Goal: Answer question/provide support: Share knowledge or assist other users

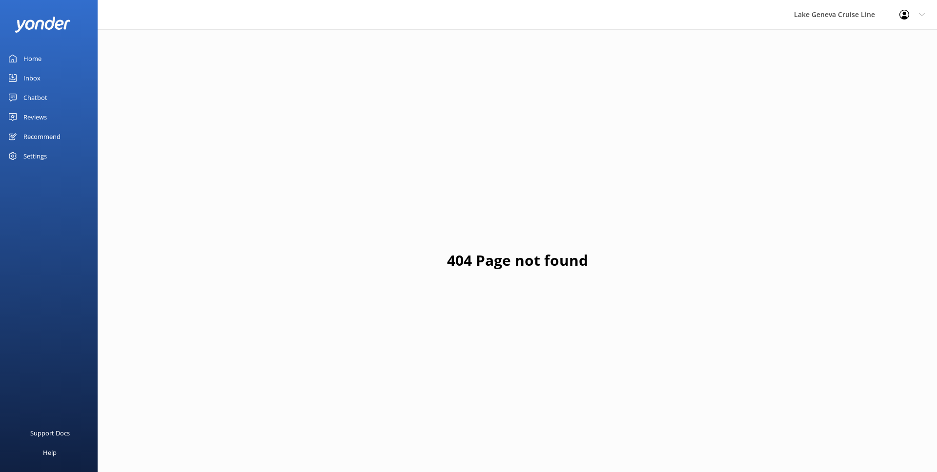
click at [33, 96] on div "Chatbot" at bounding box center [35, 98] width 24 height 20
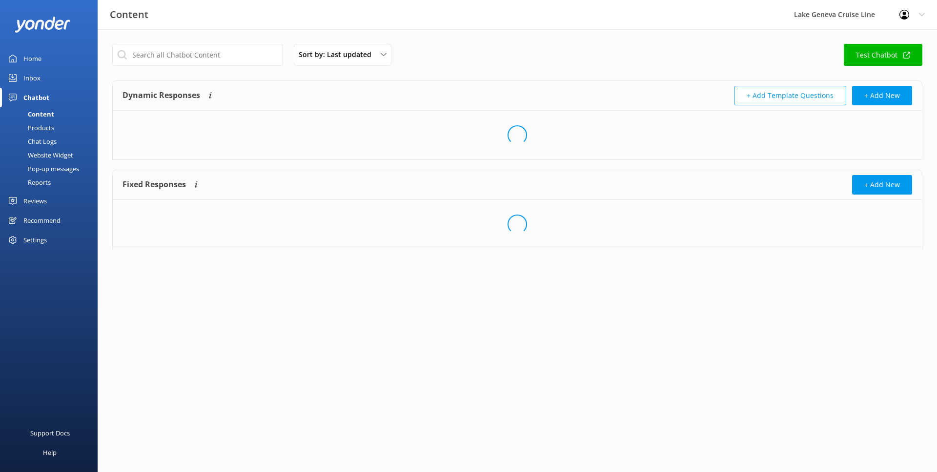
click at [51, 141] on div "Chat Logs" at bounding box center [31, 142] width 51 height 14
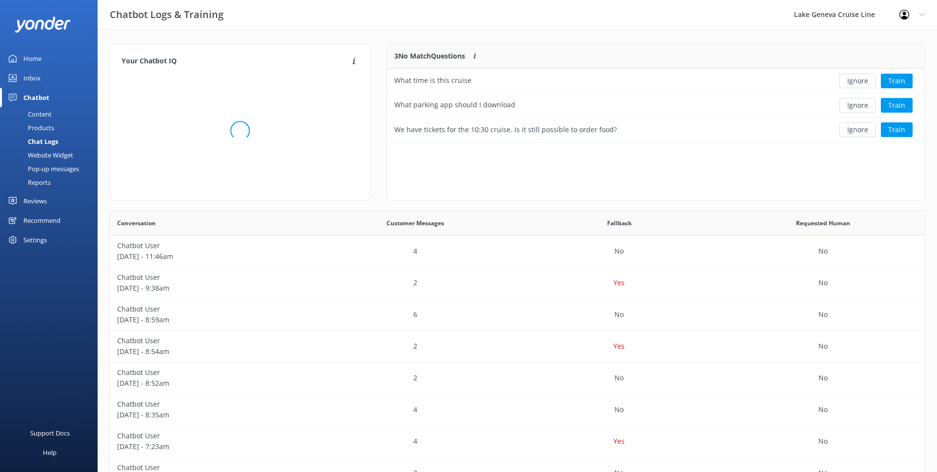
scroll to position [342, 815]
click at [845, 82] on button "Ignore" at bounding box center [857, 81] width 37 height 15
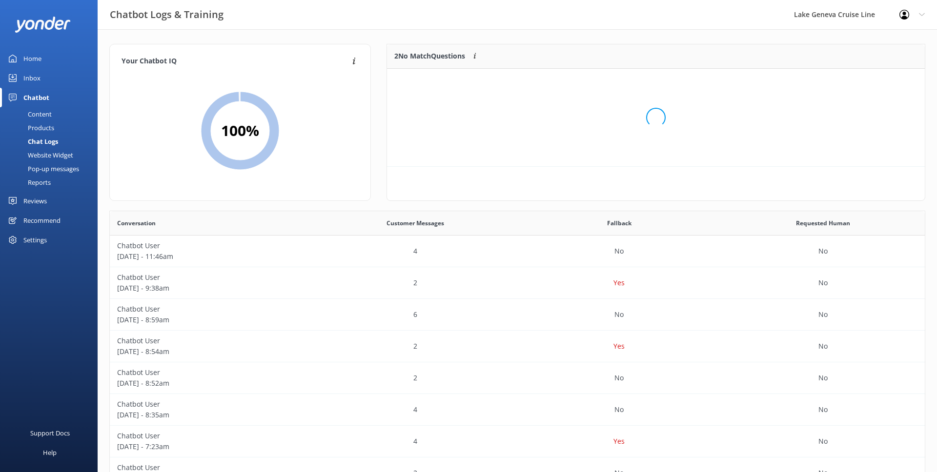
scroll to position [74, 538]
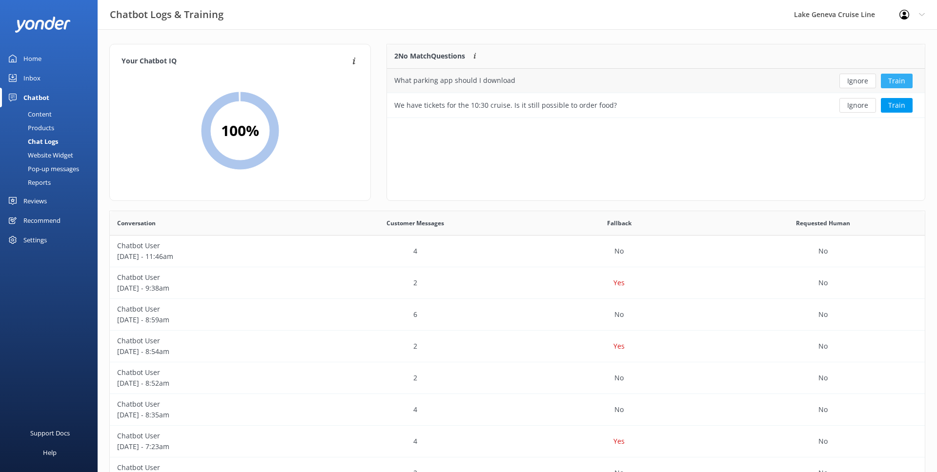
click at [886, 82] on button "Train" at bounding box center [897, 81] width 32 height 15
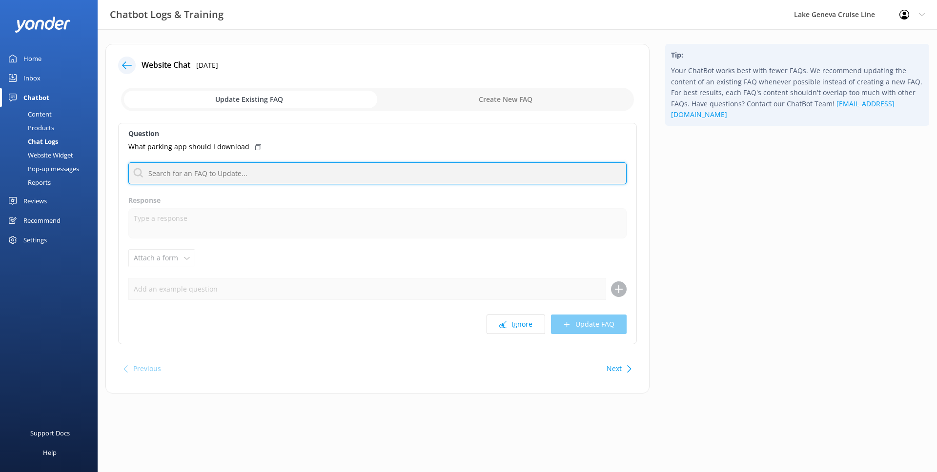
click at [288, 168] on input "text" at bounding box center [377, 173] width 498 height 22
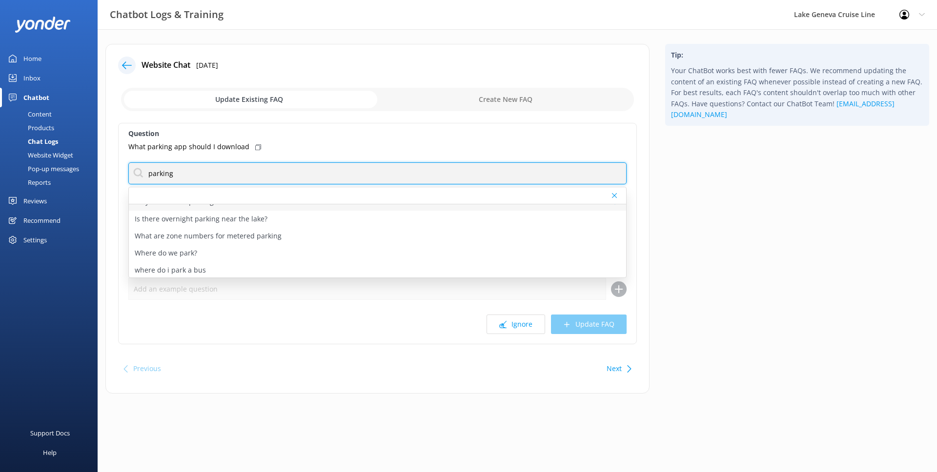
scroll to position [29, 0]
type input "parking"
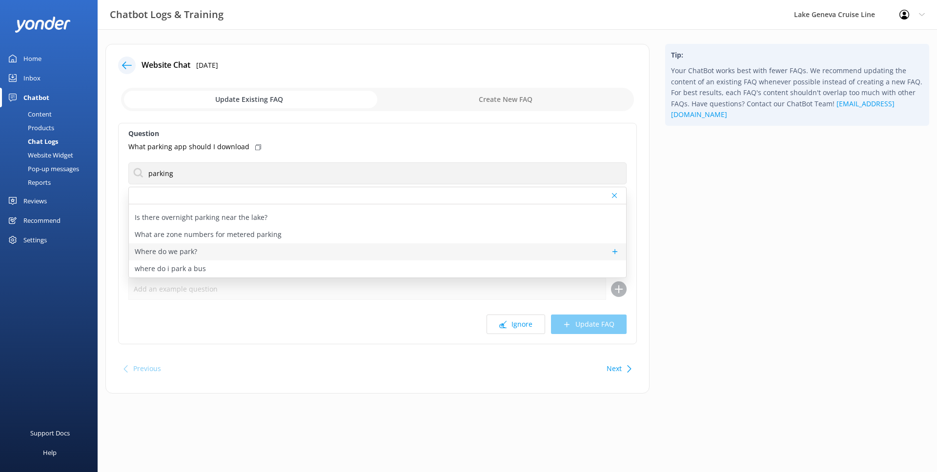
click at [266, 248] on div "Where do we park?" at bounding box center [377, 251] width 497 height 17
type textarea "Lake [PERSON_NAME] Line does not have a parking lot. All parking in the city of…"
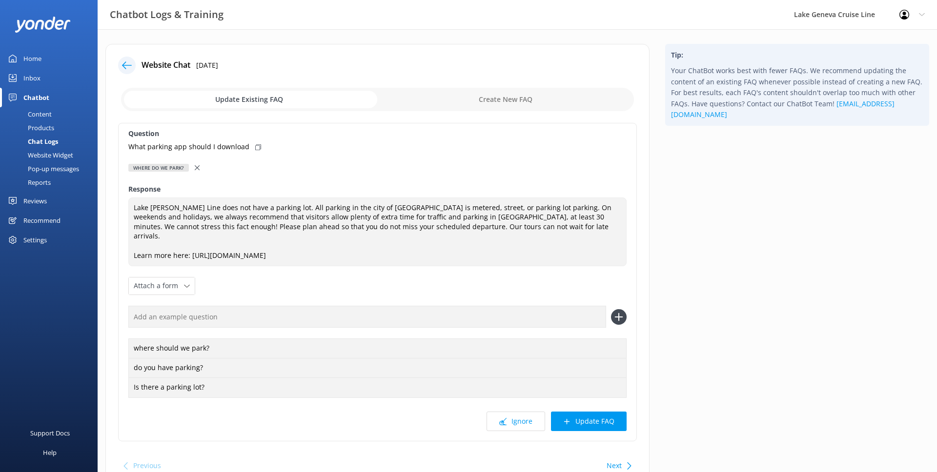
click at [198, 168] on icon at bounding box center [197, 167] width 5 height 5
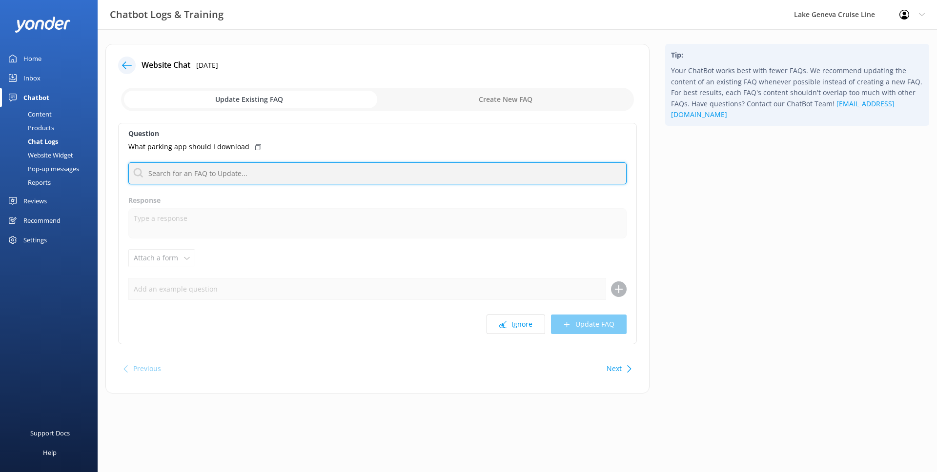
click at [198, 170] on input "text" at bounding box center [377, 173] width 498 height 22
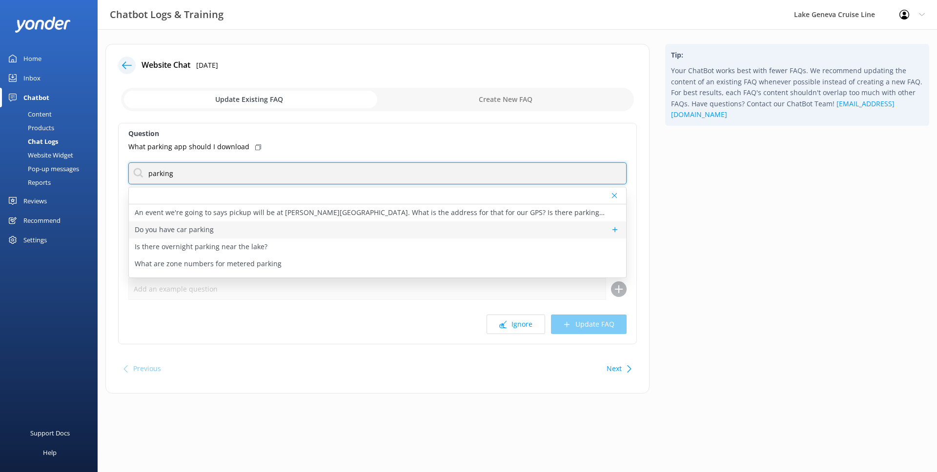
type input "parking"
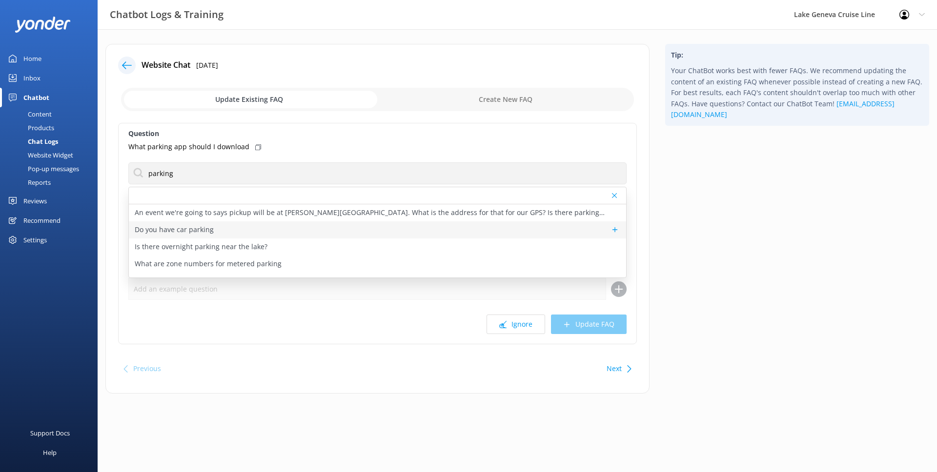
click at [188, 224] on p "Do you have car parking" at bounding box center [174, 229] width 79 height 11
type textarea "For more information on where to park and how to pay for the metered parking, s…"
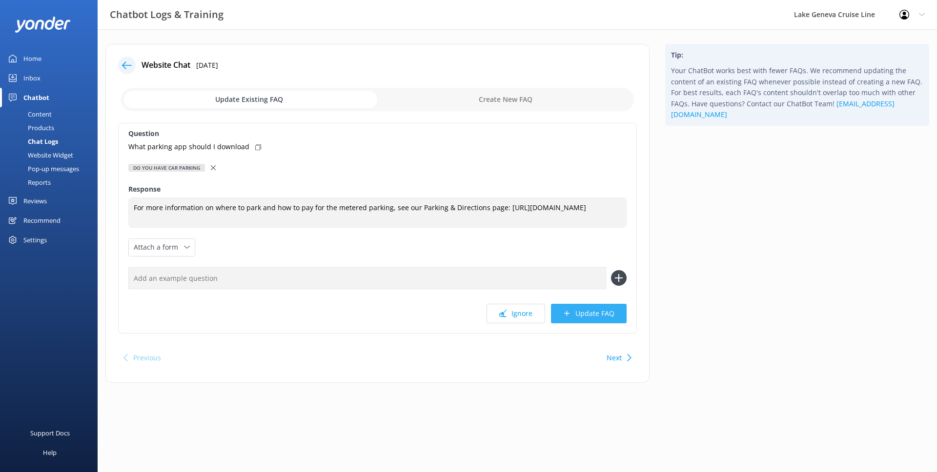
click at [600, 321] on button "Update FAQ" at bounding box center [589, 314] width 76 height 20
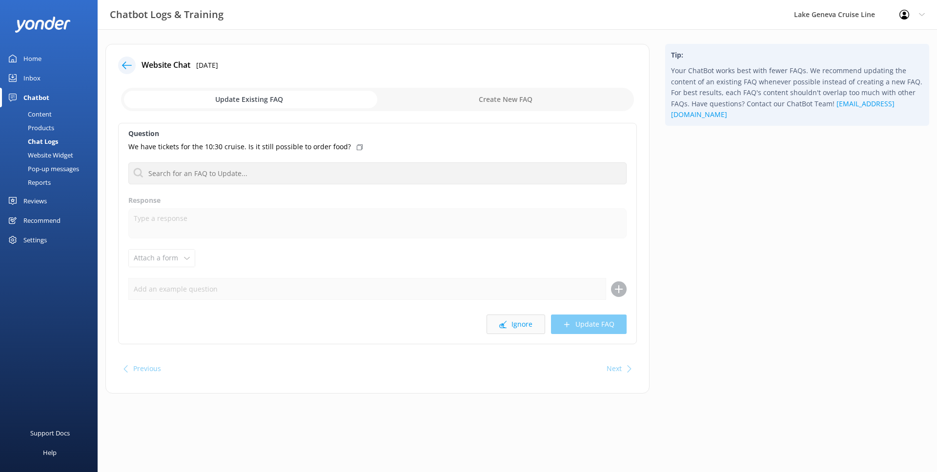
click at [527, 326] on button "Ignore" at bounding box center [516, 325] width 59 height 20
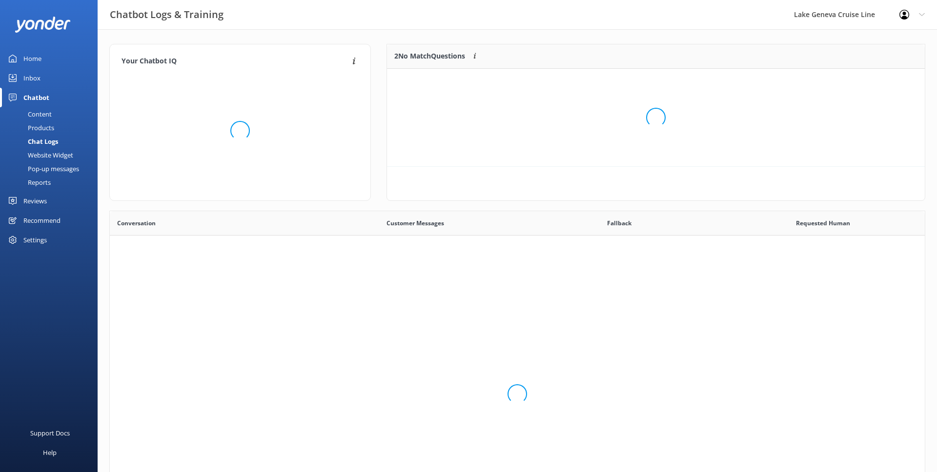
scroll to position [342, 815]
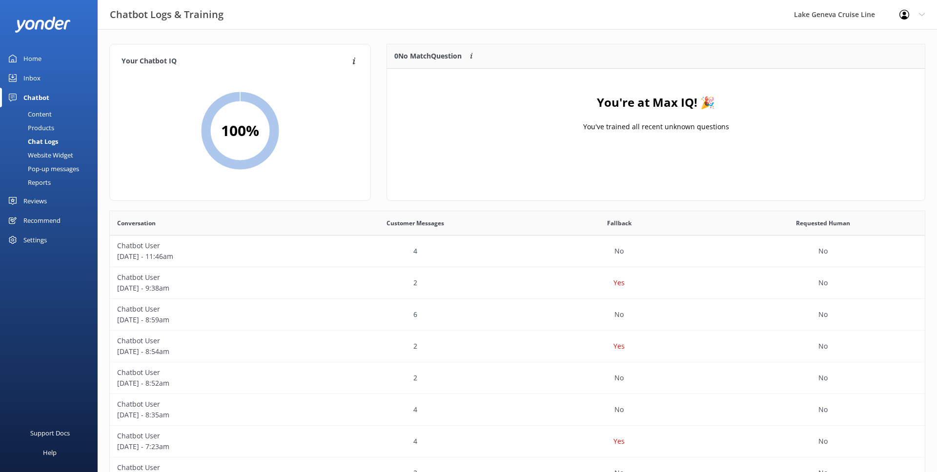
click at [49, 115] on div "Content" at bounding box center [29, 114] width 46 height 14
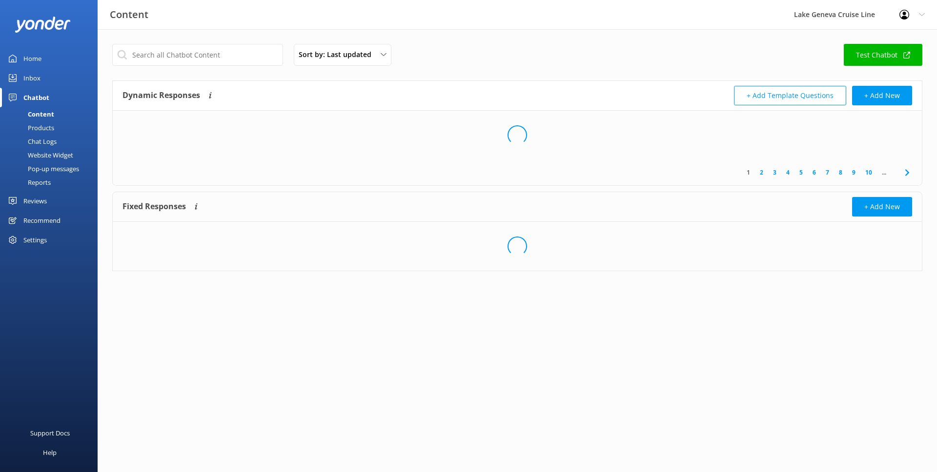
click at [47, 125] on div "Products" at bounding box center [30, 128] width 48 height 14
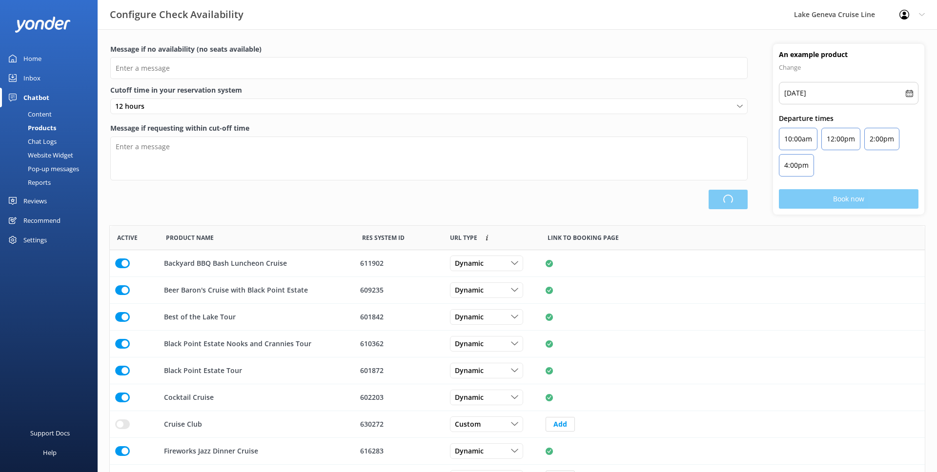
scroll to position [293, 815]
type input "There are no seats available, please try another day or a different tour."
type textarea "This tour is departing soon. You may still be able to buy tickets at our ticket…"
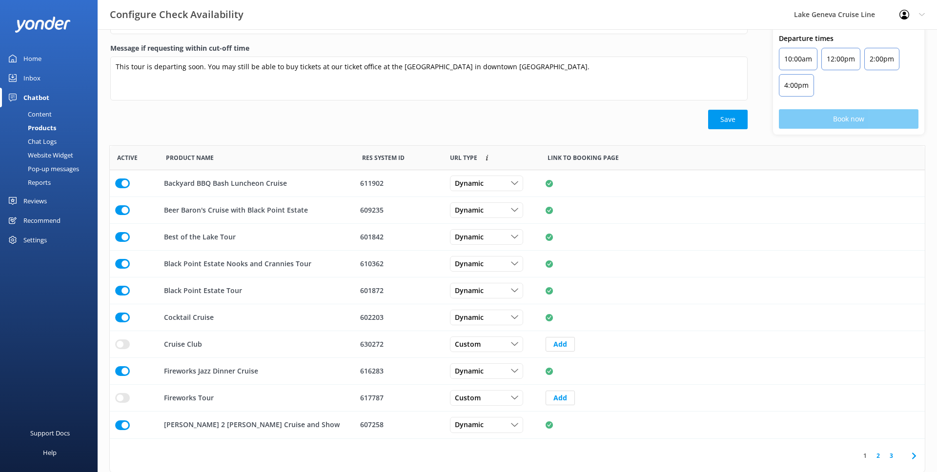
scroll to position [81, 0]
click at [47, 114] on div "Content" at bounding box center [29, 114] width 46 height 14
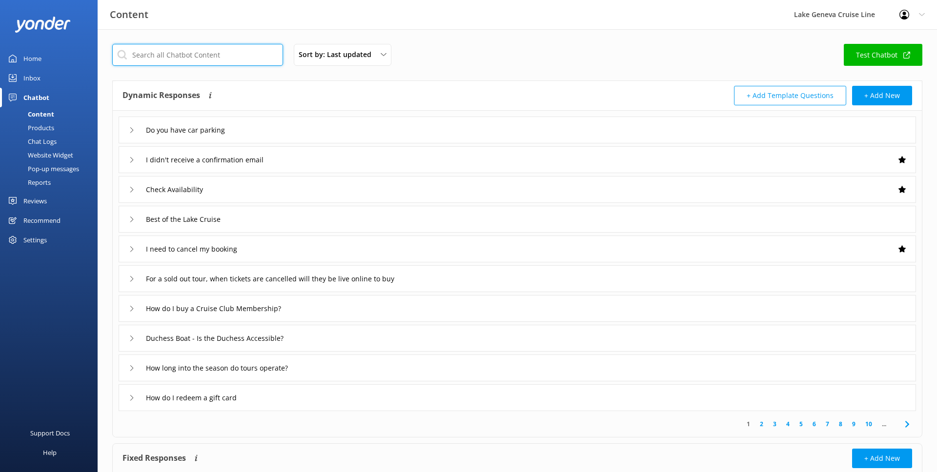
click at [200, 57] on input "text" at bounding box center [197, 55] width 171 height 22
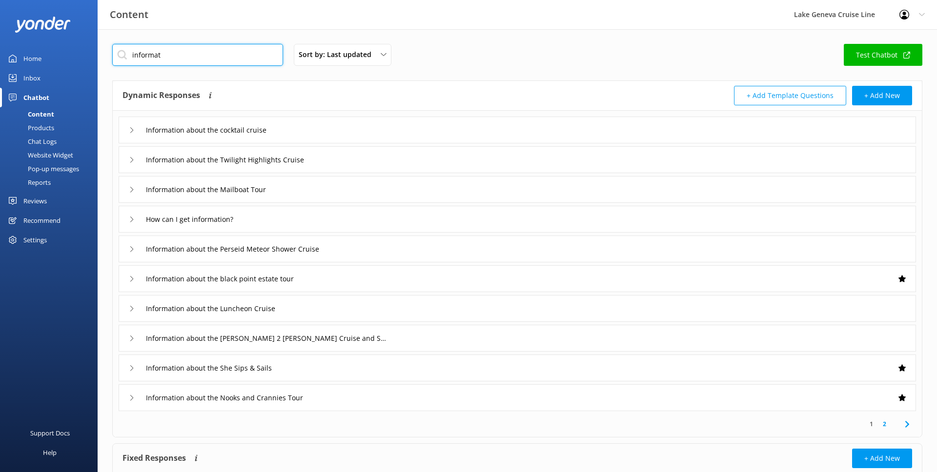
type input "informat"
click at [134, 132] on icon at bounding box center [132, 130] width 6 height 6
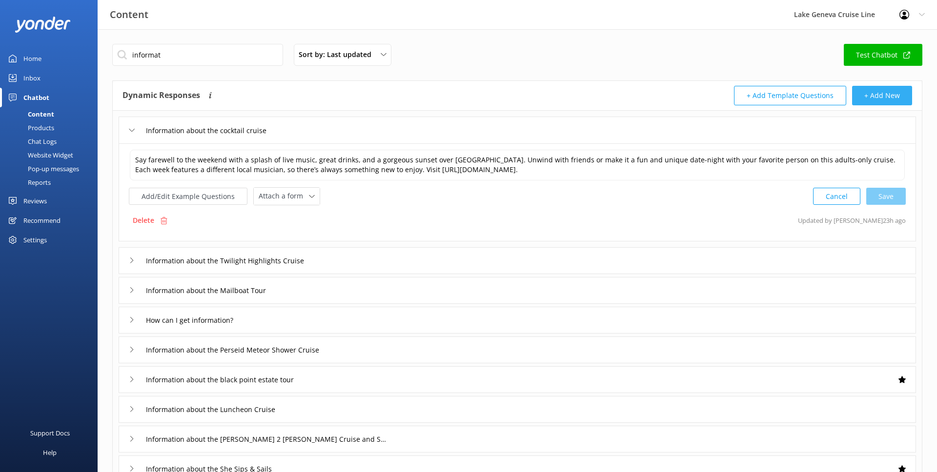
click at [872, 95] on button "+ Add New" at bounding box center [882, 96] width 60 height 20
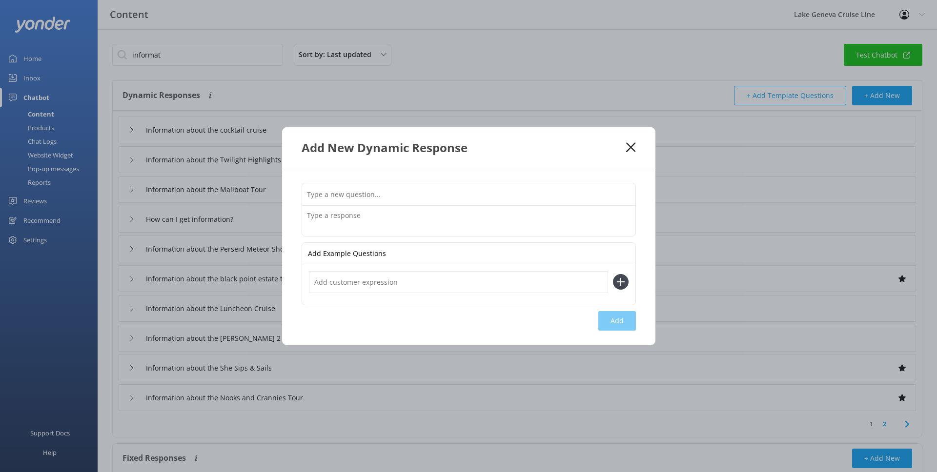
click at [463, 194] on input "text" at bounding box center [468, 194] width 333 height 22
click at [409, 192] on input "Information about the Oktoberfest" at bounding box center [468, 194] width 333 height 22
paste input "ctoberfest Luncheon"
type input "Information about the Octoberfest Luncheon Cruise"
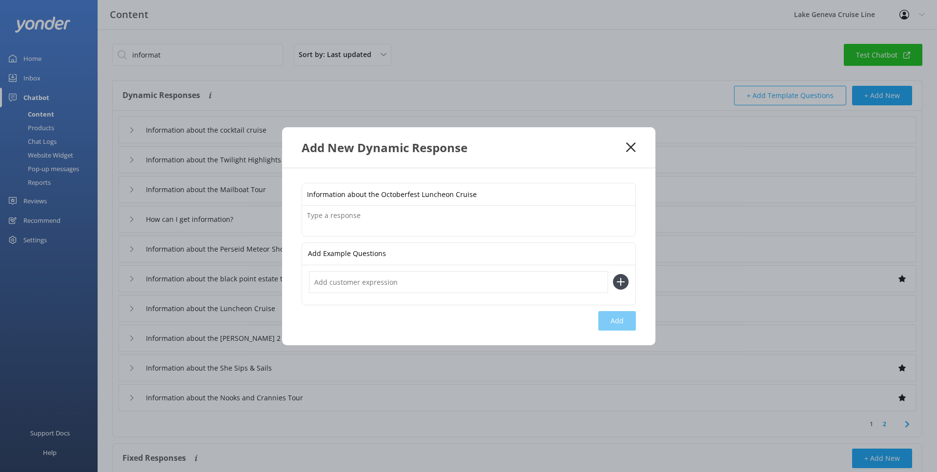
click at [433, 226] on textarea at bounding box center [468, 221] width 333 height 30
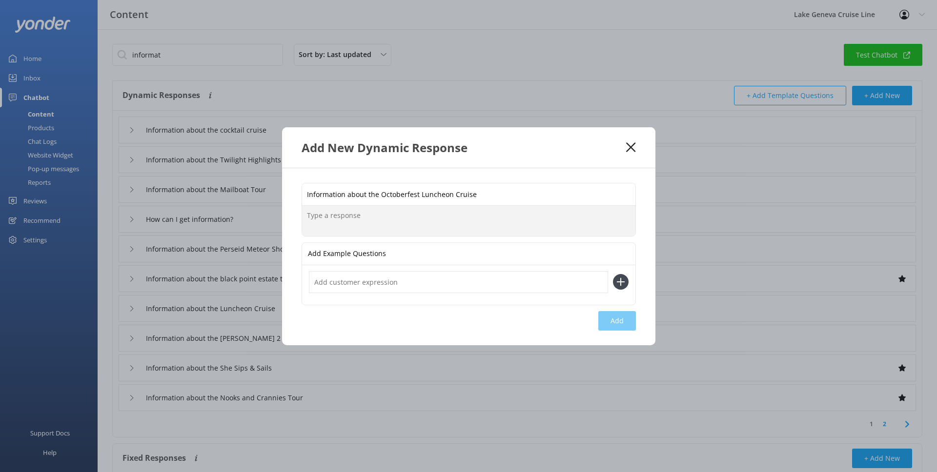
paste textarea "Our Octoberfest Luncheon Cruise includes a delicious buffet of German classics …"
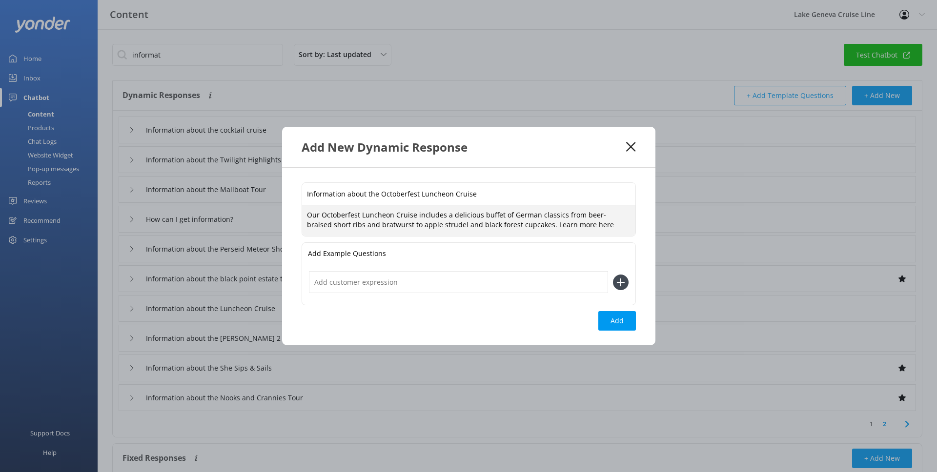
paste textarea "[URL][DOMAIN_NAME]"
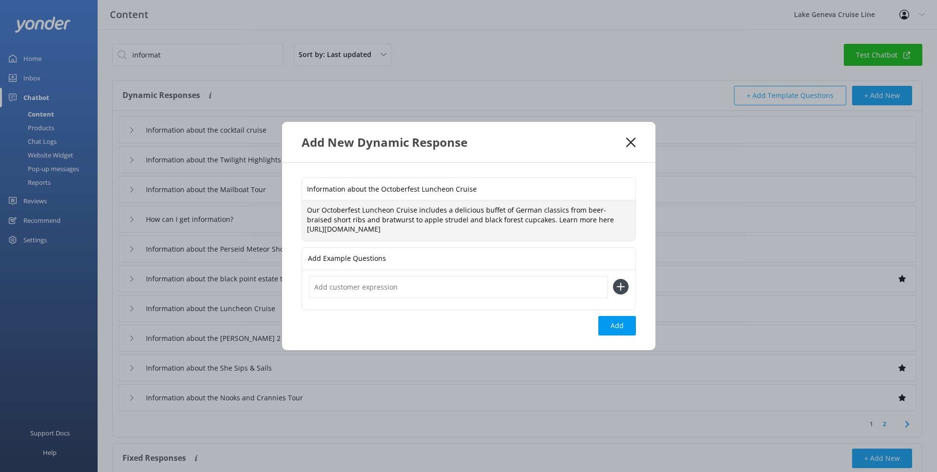
click at [308, 211] on textarea "Our Octoberfest Luncheon Cruise includes a delicious buffet of German classics …" at bounding box center [468, 221] width 333 height 41
type textarea "Our Octoberfest Luncheon Cruise includes a delicious buffet of German classics …"
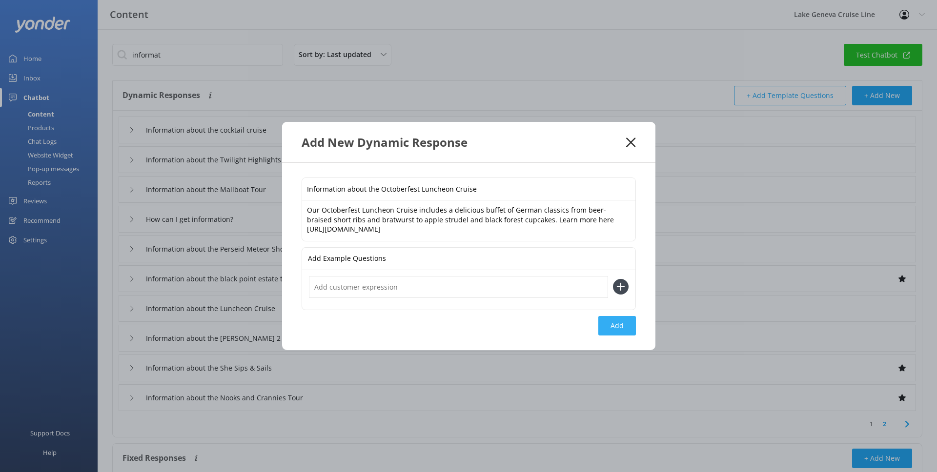
click at [621, 320] on button "Add" at bounding box center [617, 326] width 38 height 20
type input "Information about the Octoberfest Luncheon Cruise"
type input "Information about the cocktail cruise"
type input "Information about the Twilight Highlights Cruise"
type input "Information about the Mailboat Tour"
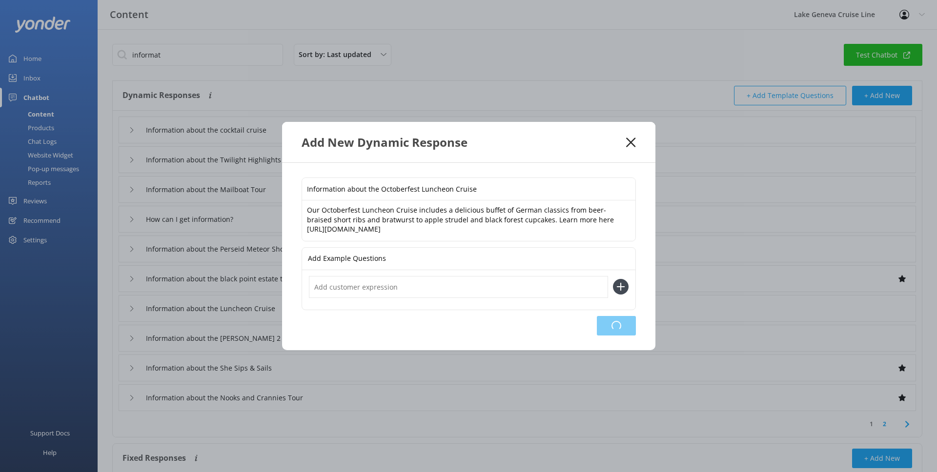
type input "How can I get information?"
type input "Information about the Perseid Meteor Shower Cruise"
type input "Information about the black point estate tour"
type input "Information about the Luncheon Cruise"
type input "Information about the [PERSON_NAME] 2 [PERSON_NAME] Cruise and Show"
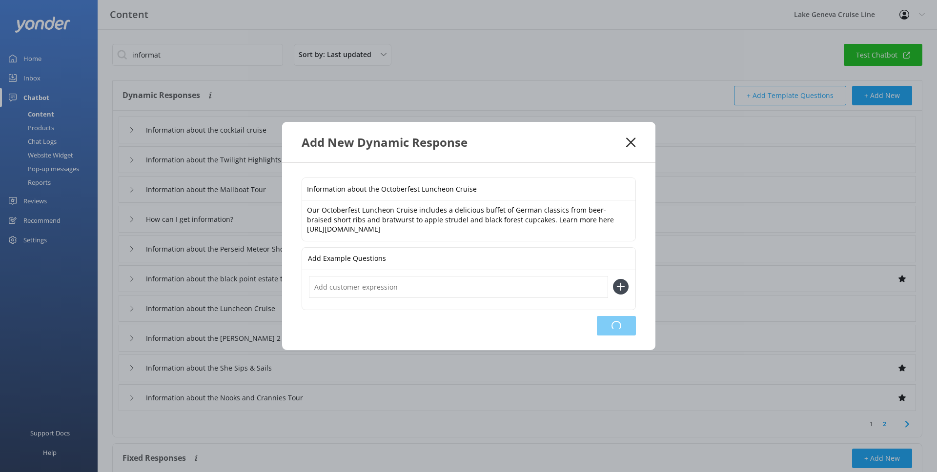
type input "Information about the She Sips & Sails"
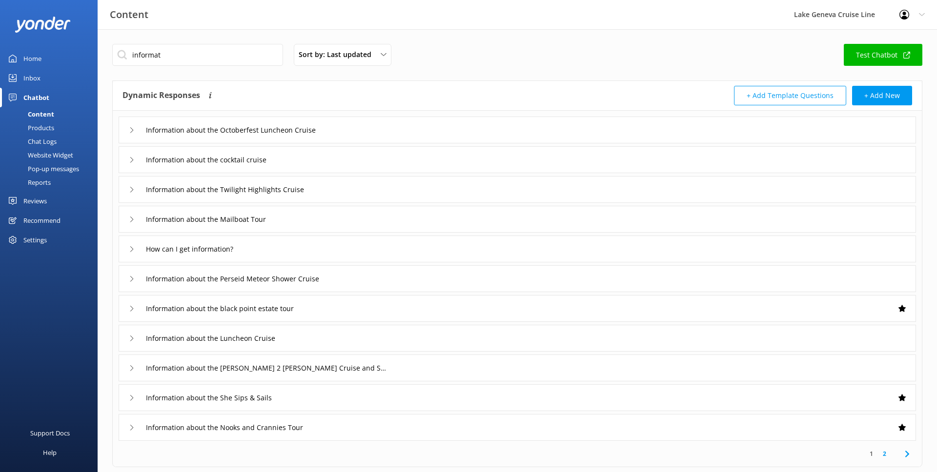
click at [134, 128] on icon at bounding box center [132, 130] width 6 height 6
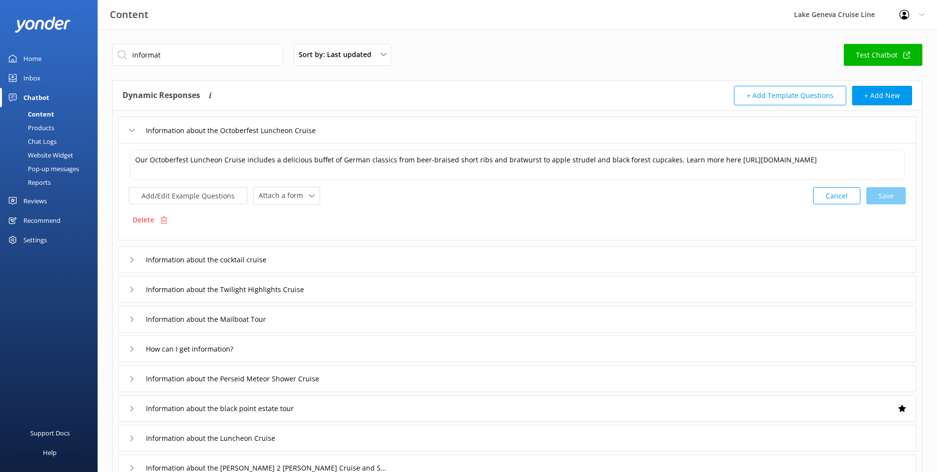
click at [44, 138] on div "Chat Logs" at bounding box center [31, 142] width 51 height 14
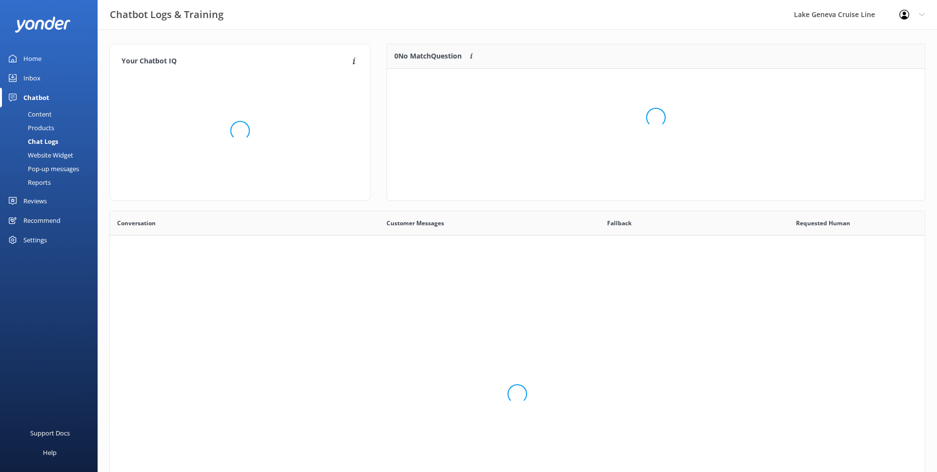
scroll to position [342, 815]
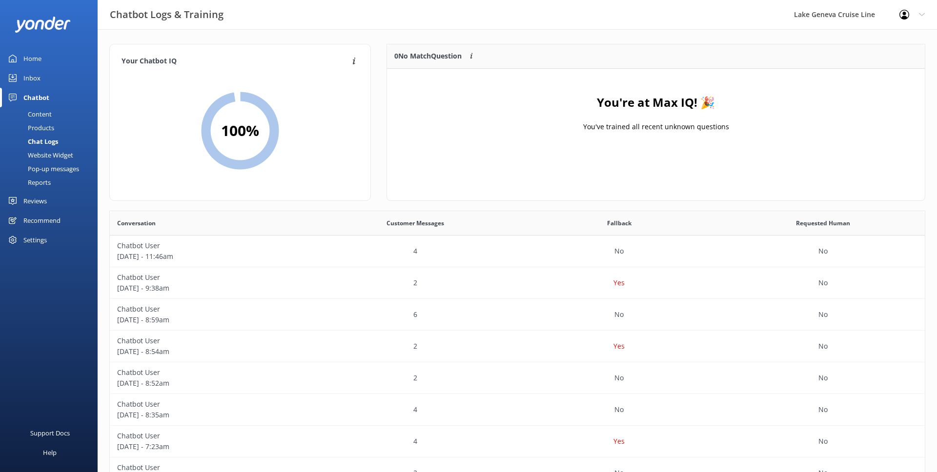
click at [52, 61] on link "Home" at bounding box center [49, 59] width 98 height 20
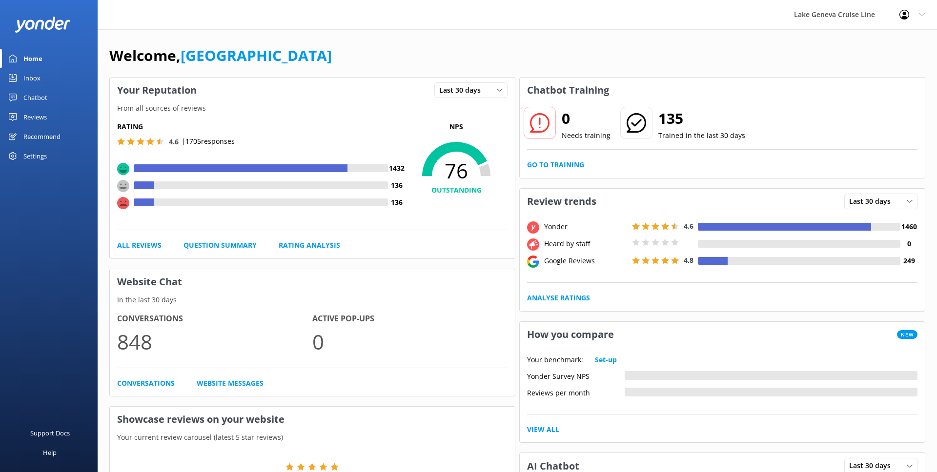
click at [43, 96] on div "Chatbot" at bounding box center [35, 98] width 24 height 20
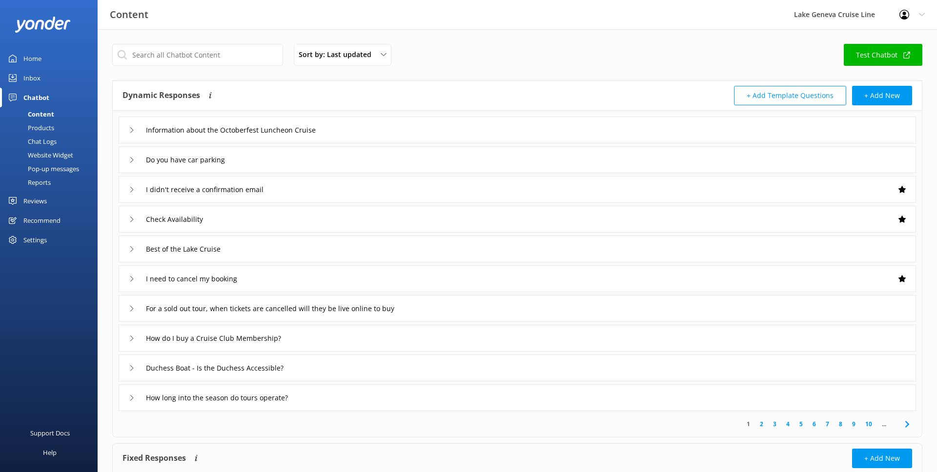
click at [883, 61] on link "Test Chatbot" at bounding box center [883, 55] width 79 height 22
click at [133, 128] on icon at bounding box center [132, 130] width 6 height 6
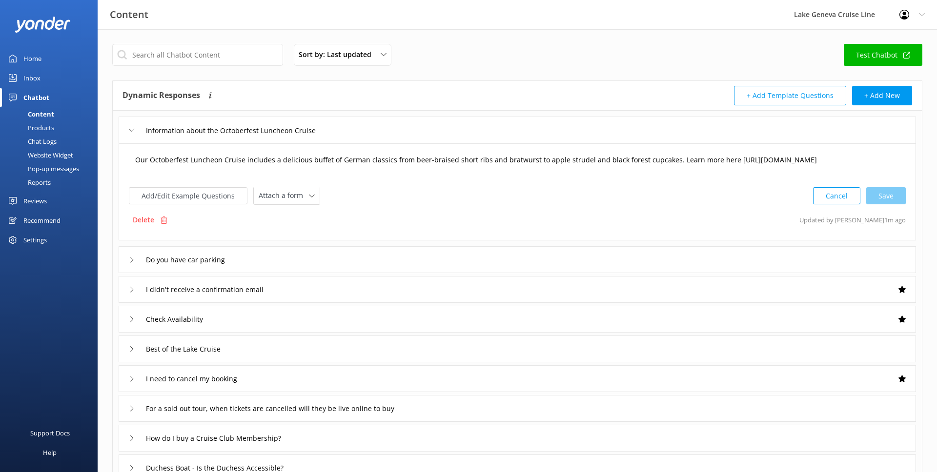
click at [710, 162] on textarea "Our Octoberfest Luncheon Cruise includes a delicious buffet of German classics …" at bounding box center [517, 165] width 775 height 30
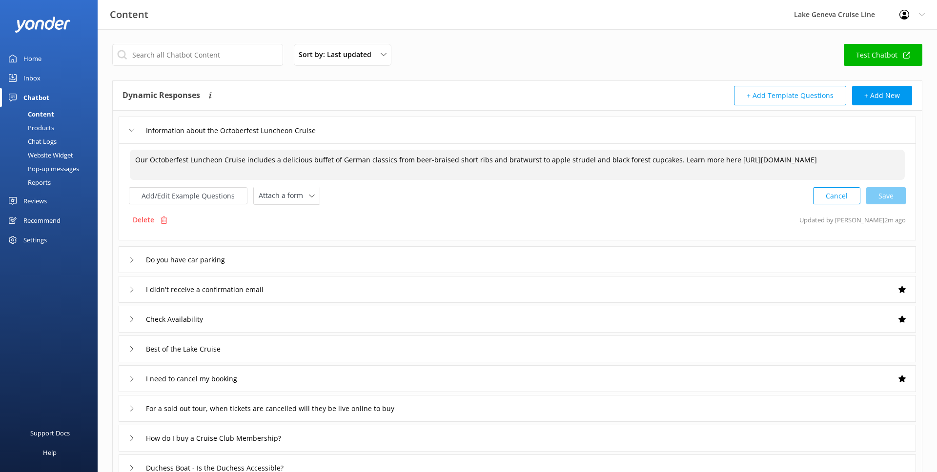
click at [710, 162] on textarea "Our Octoberfest Luncheon Cruise includes a delicious buffet of German classics …" at bounding box center [517, 165] width 775 height 30
click at [889, 188] on div "Cancel Save" at bounding box center [859, 196] width 93 height 18
click at [164, 192] on button "Add/Edit Example Questions" at bounding box center [188, 194] width 119 height 17
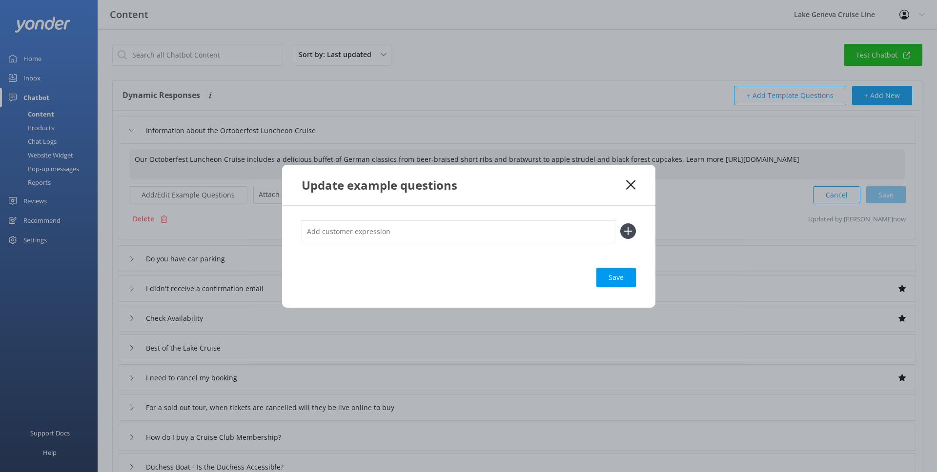
type textarea "Our Octoberfest Luncheon Cruise includes a delicious buffet of German classics …"
click at [349, 225] on input "text" at bounding box center [459, 232] width 314 height 22
click at [608, 281] on div "Save" at bounding box center [616, 278] width 40 height 20
click at [307, 235] on input "Oktoberfest" at bounding box center [459, 232] width 314 height 22
click at [424, 233] on input "Do you have an Oktoberfest" at bounding box center [459, 232] width 314 height 22
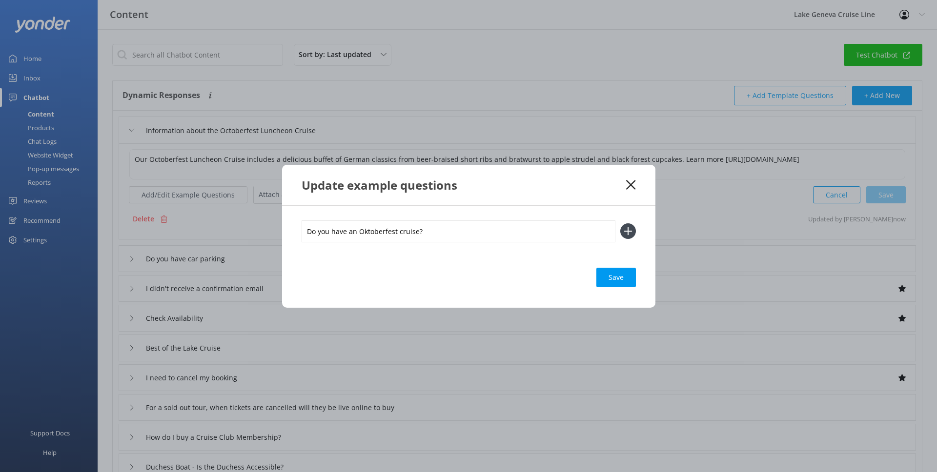
type input "Do you have an Oktoberfest cruise?"
click at [633, 230] on icon at bounding box center [628, 231] width 16 height 16
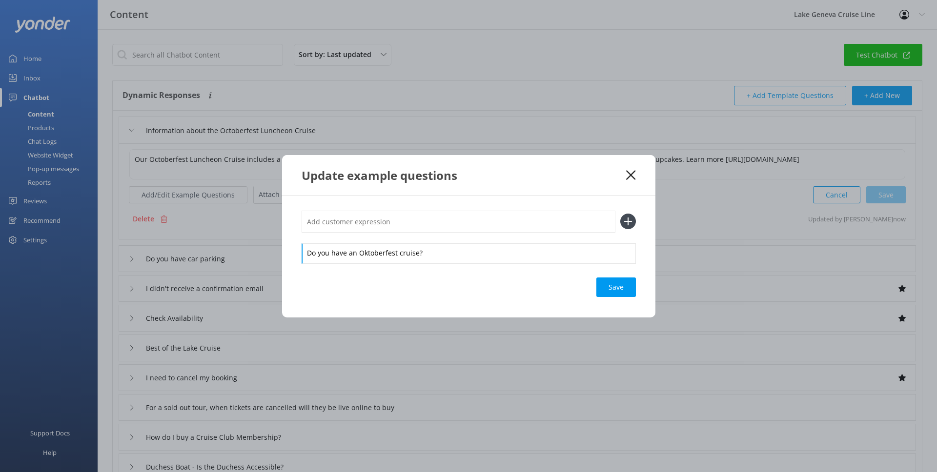
click at [516, 241] on div "Do you have an Oktoberfest cruise?" at bounding box center [469, 237] width 334 height 52
click at [510, 232] on div "Do you have an Oktoberfest cruise?" at bounding box center [469, 237] width 334 height 52
click at [481, 227] on input "text" at bounding box center [459, 222] width 314 height 22
click at [608, 291] on div "Loading.." at bounding box center [616, 288] width 39 height 20
click at [608, 291] on div "Save" at bounding box center [616, 288] width 40 height 20
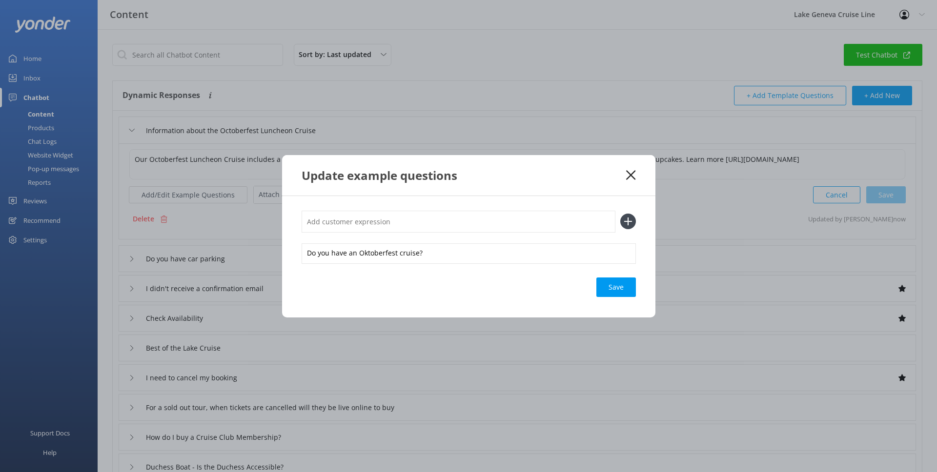
click at [608, 291] on div "Save" at bounding box center [616, 288] width 40 height 20
click at [628, 181] on div "Update example questions" at bounding box center [468, 175] width 373 height 41
click at [629, 174] on use at bounding box center [630, 174] width 9 height 9
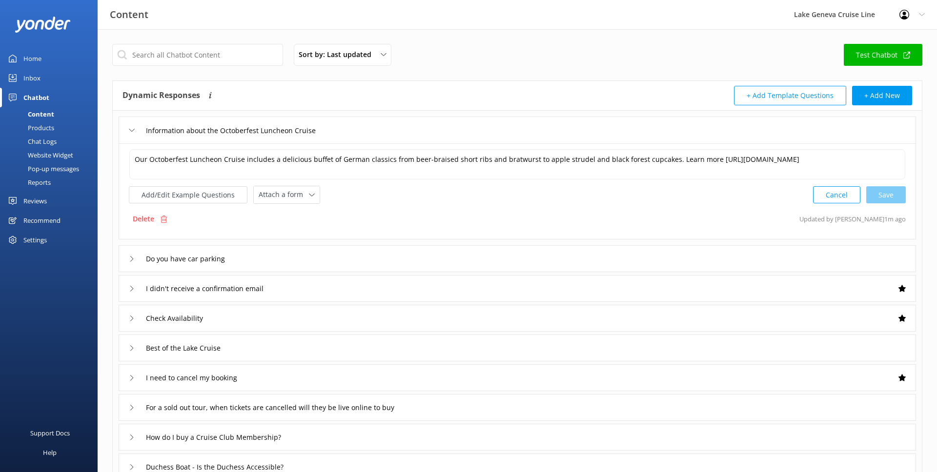
click at [132, 127] on icon at bounding box center [132, 130] width 6 height 6
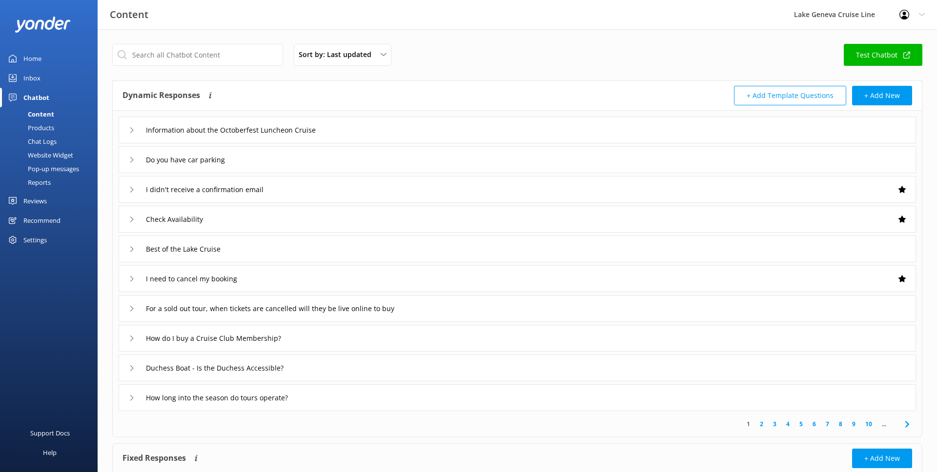
click at [33, 55] on div "Home" at bounding box center [32, 59] width 18 height 20
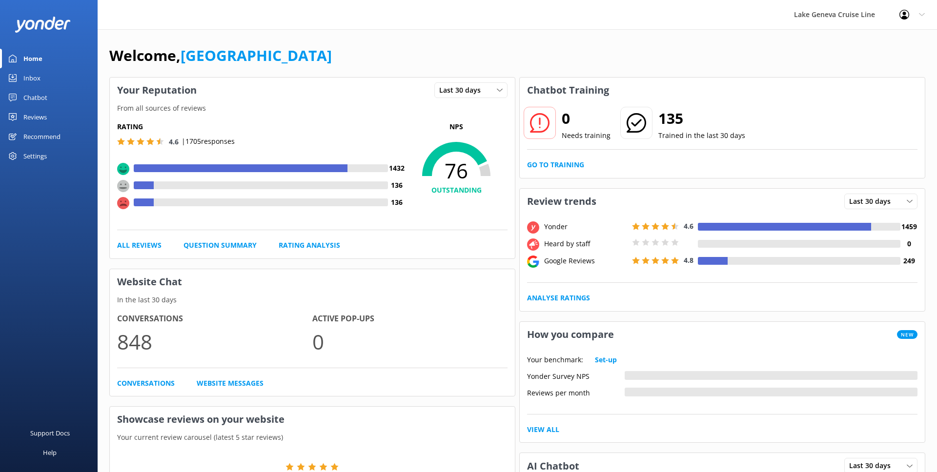
click at [36, 96] on div "Chatbot" at bounding box center [35, 98] width 24 height 20
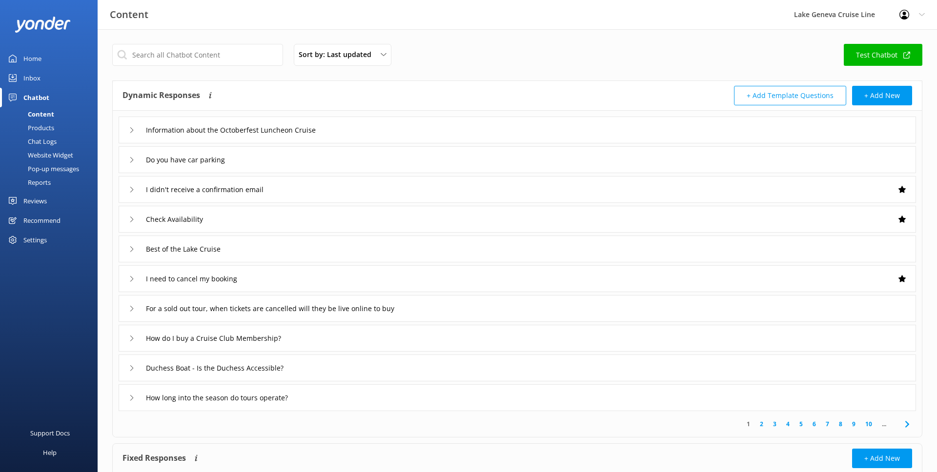
click at [885, 50] on link "Test Chatbot" at bounding box center [883, 55] width 79 height 22
click at [31, 58] on div "Home" at bounding box center [32, 59] width 18 height 20
